Goal: Information Seeking & Learning: Learn about a topic

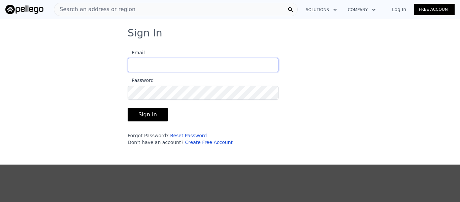
click at [199, 58] on input "Email" at bounding box center [203, 65] width 151 height 14
type input "[EMAIL_ADDRESS][DOMAIN_NAME]"
click at [128, 108] on button "Sign In" at bounding box center [148, 114] width 40 height 13
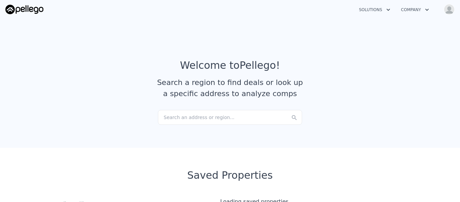
checkbox input "true"
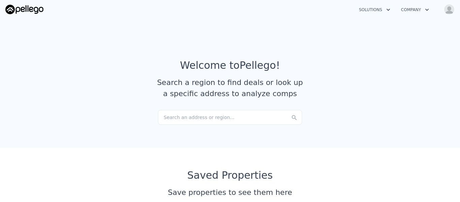
click at [225, 118] on div "Search an address or region..." at bounding box center [230, 117] width 144 height 15
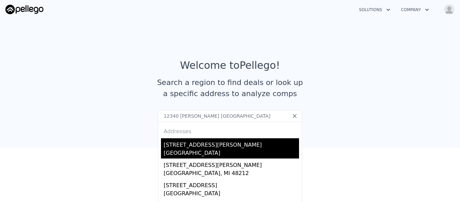
type input "12340 [PERSON_NAME] [GEOGRAPHIC_DATA]"
click at [199, 145] on div "[STREET_ADDRESS][PERSON_NAME]" at bounding box center [231, 143] width 135 height 11
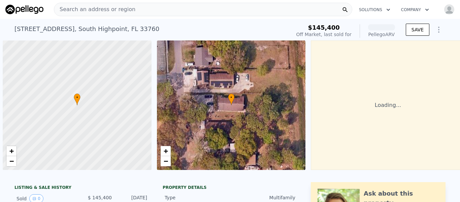
scroll to position [0, 3]
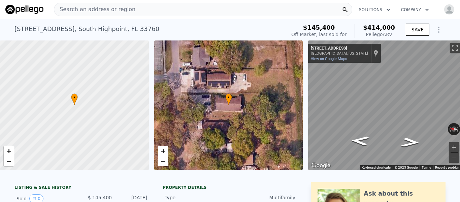
click at [95, 8] on span "Search an address or region" at bounding box center [94, 9] width 81 height 8
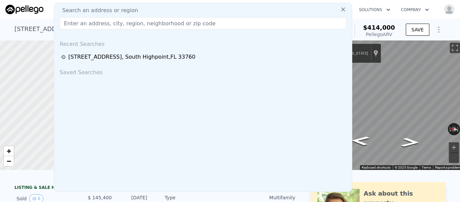
click at [95, 8] on span "Search an address or region" at bounding box center [97, 10] width 81 height 8
click at [98, 25] on input "text" at bounding box center [203, 23] width 287 height 12
paste input "15487 Ohio St"
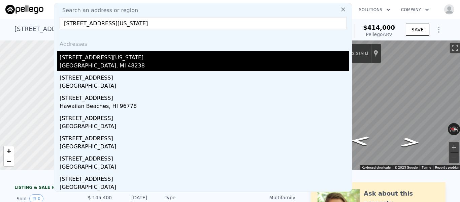
type input "15487 Ohio St"
click at [91, 67] on div "Detroit, MI 48238" at bounding box center [205, 66] width 290 height 9
